Goal: Communication & Community: Connect with others

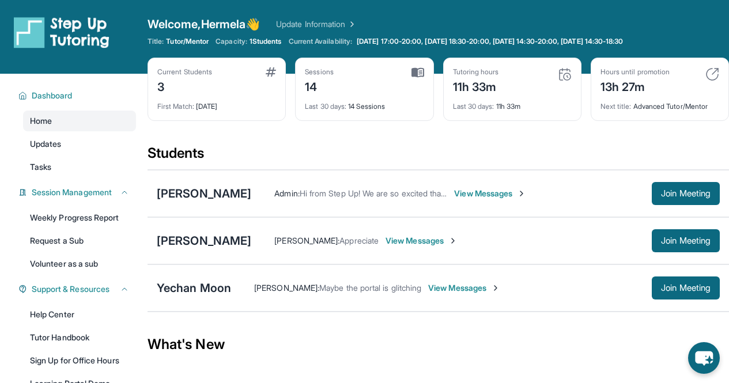
click at [542, 142] on div "Current Students 3 First Match : 15 days ago Sessions 14 Last 30 days : 14 Sess…" at bounding box center [439, 101] width 582 height 86
click at [661, 286] on span "Join Meeting" at bounding box center [686, 288] width 50 height 7
click at [304, 160] on div "Students" at bounding box center [439, 156] width 582 height 25
